Goal: Task Accomplishment & Management: Manage account settings

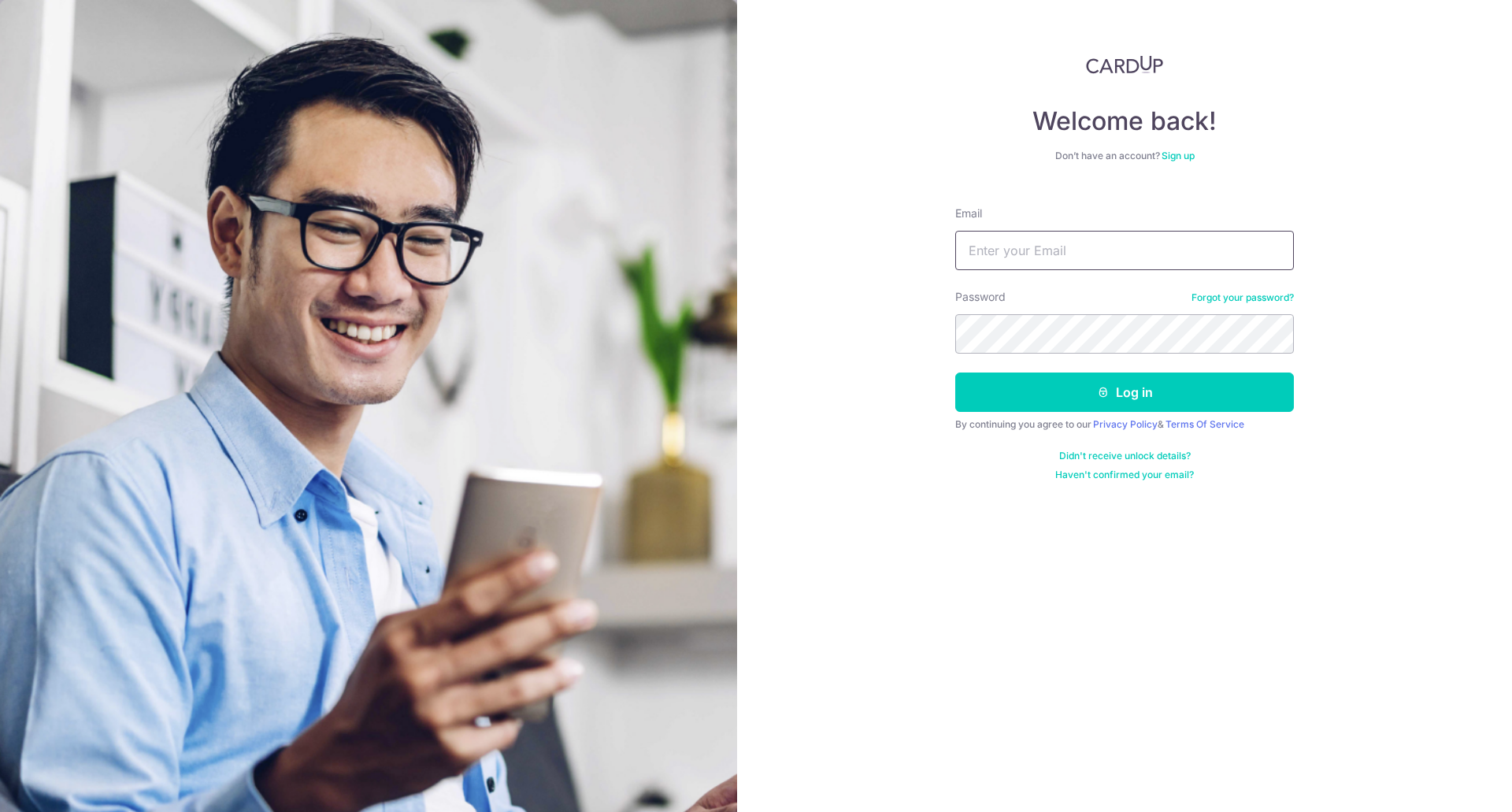
click at [1033, 240] on input "Email" at bounding box center [1124, 251] width 338 height 40
type input "[PERSON_NAME][EMAIL_ADDRESS][DOMAIN_NAME]"
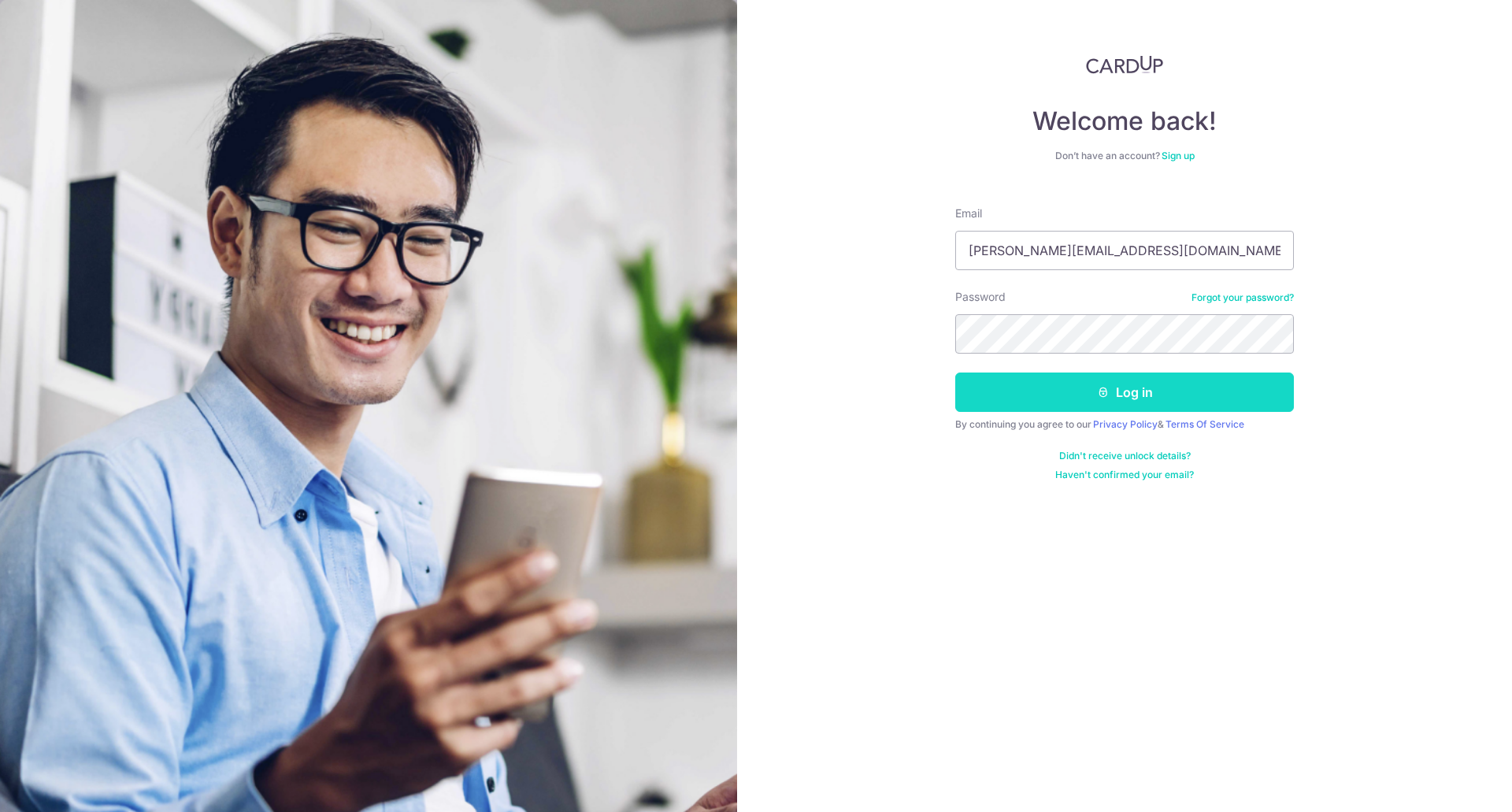
click at [1126, 381] on button "Log in" at bounding box center [1124, 392] width 338 height 40
